Goal: Transaction & Acquisition: Purchase product/service

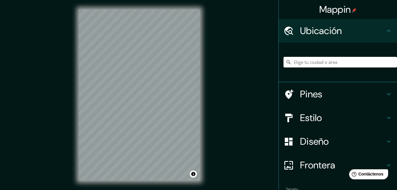
click at [305, 60] on input "Elige tu ciudad o área" at bounding box center [341, 62] width 114 height 11
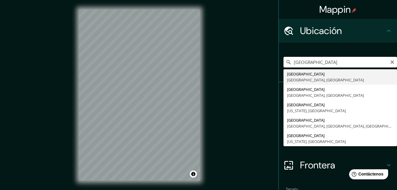
type input "[GEOGRAPHIC_DATA], [GEOGRAPHIC_DATA], [GEOGRAPHIC_DATA]"
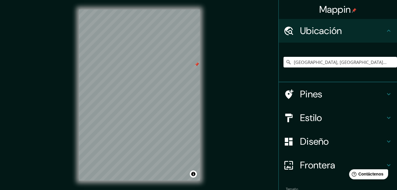
click at [217, 87] on div "Mappin Ubicación [GEOGRAPHIC_DATA], [GEOGRAPHIC_DATA], [GEOGRAPHIC_DATA] Pines …" at bounding box center [198, 99] width 397 height 199
click at [385, 94] on icon at bounding box center [388, 93] width 7 height 7
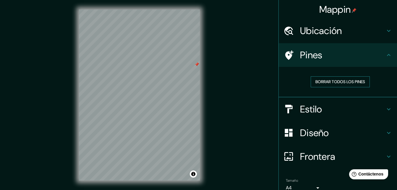
click at [321, 83] on font "Borrar todos los pines" at bounding box center [340, 81] width 50 height 7
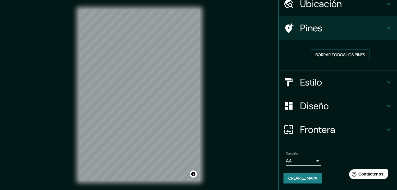
scroll to position [27, 0]
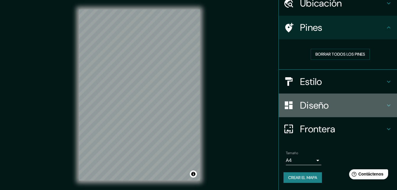
click at [380, 105] on h4 "Diseño" at bounding box center [342, 105] width 85 height 12
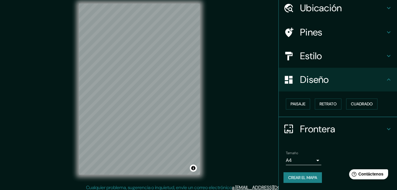
scroll to position [9, 0]
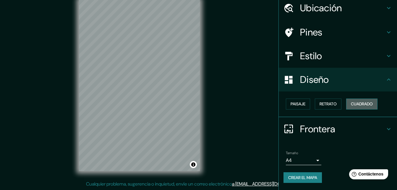
click at [351, 102] on font "Cuadrado" at bounding box center [362, 103] width 22 height 7
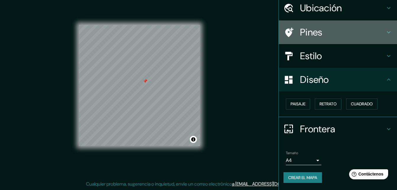
click at [375, 32] on h4 "Pines" at bounding box center [342, 32] width 85 height 12
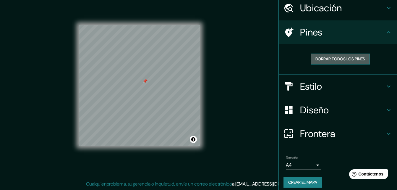
click at [338, 57] on font "Borrar todos los pines" at bounding box center [340, 58] width 50 height 7
click at [385, 29] on icon at bounding box center [388, 32] width 7 height 7
click at [385, 88] on icon at bounding box center [388, 86] width 7 height 7
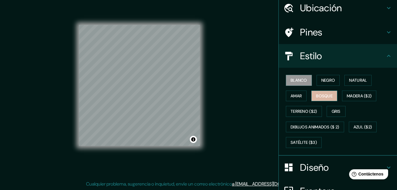
click at [329, 98] on font "Bosque" at bounding box center [324, 95] width 17 height 7
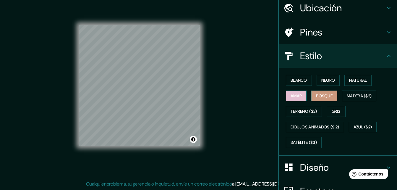
click at [296, 95] on font "Amar" at bounding box center [296, 95] width 11 height 7
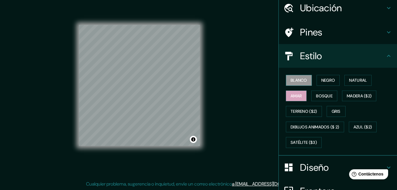
click at [299, 82] on font "Blanco" at bounding box center [299, 80] width 17 height 7
click at [323, 82] on font "Negro" at bounding box center [328, 80] width 14 height 7
click at [298, 81] on font "Blanco" at bounding box center [299, 80] width 17 height 7
click at [332, 113] on font "Gris" at bounding box center [336, 111] width 9 height 7
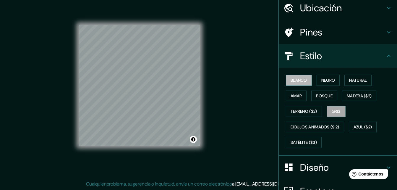
click at [295, 83] on font "Blanco" at bounding box center [299, 80] width 17 height 7
click at [385, 55] on icon at bounding box center [388, 55] width 7 height 7
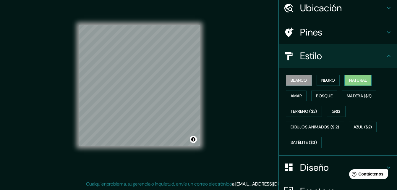
click at [358, 84] on button "Natural" at bounding box center [357, 80] width 27 height 11
click at [297, 79] on font "Blanco" at bounding box center [299, 80] width 17 height 7
click at [380, 56] on h4 "Estilo" at bounding box center [342, 56] width 85 height 12
click at [387, 53] on icon at bounding box center [388, 55] width 7 height 7
click at [300, 61] on h4 "Estilo" at bounding box center [342, 56] width 85 height 12
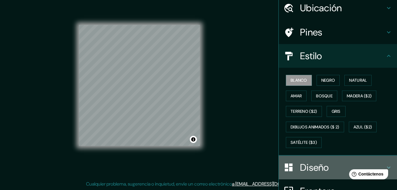
click at [322, 163] on h4 "Diseño" at bounding box center [342, 167] width 85 height 12
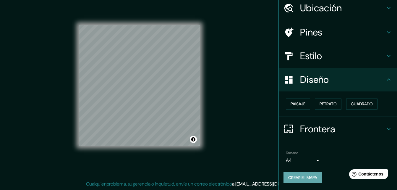
click at [290, 176] on font "Crear el mapa" at bounding box center [302, 177] width 29 height 7
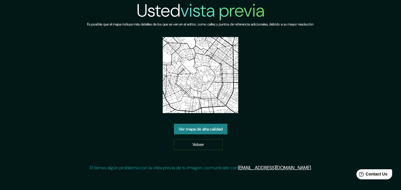
click at [190, 128] on link "Ver mapa de alta calidad" at bounding box center [201, 129] width 54 height 11
